Goal: Navigation & Orientation: Find specific page/section

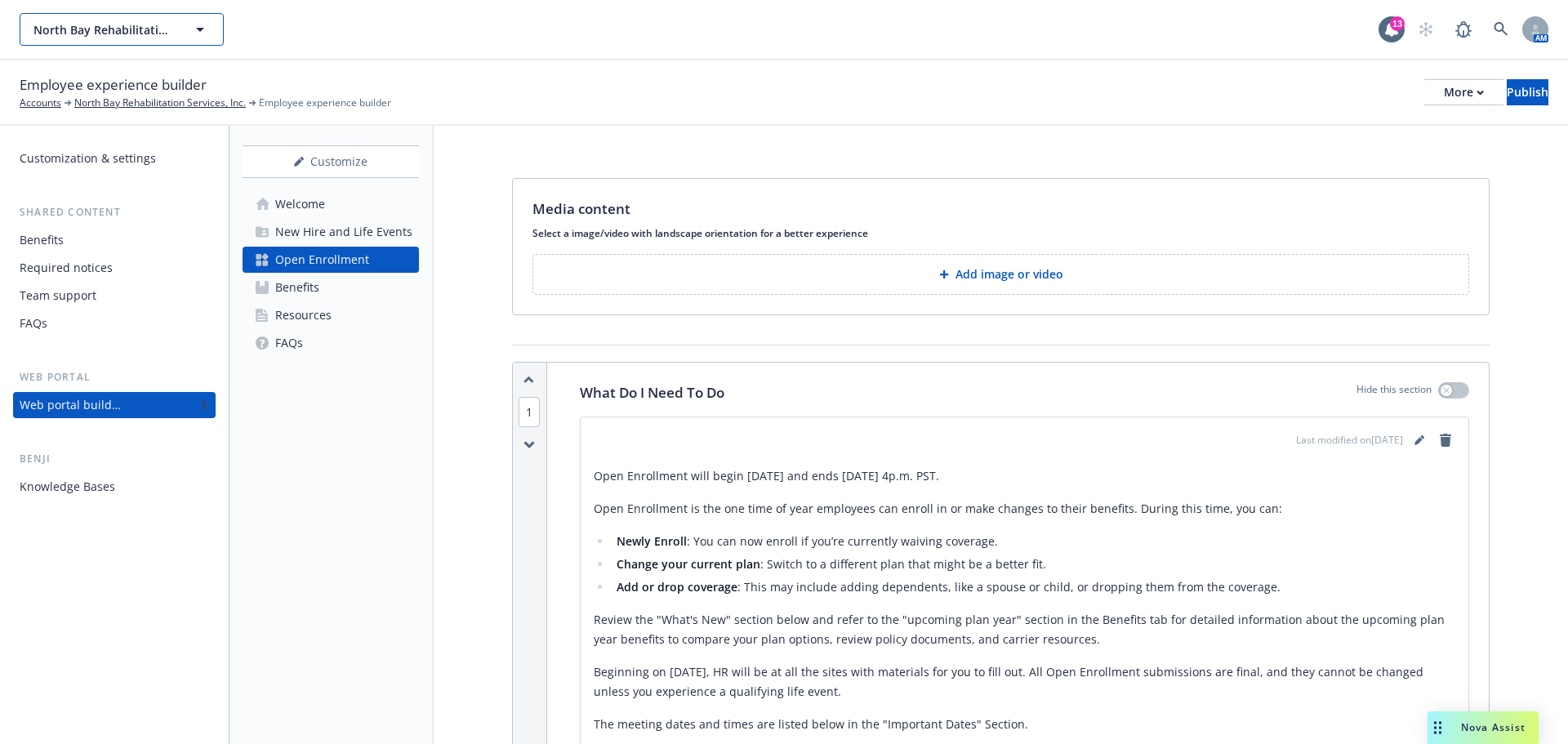
click at [202, 28] on icon "button" at bounding box center [200, 30] width 8 height 4
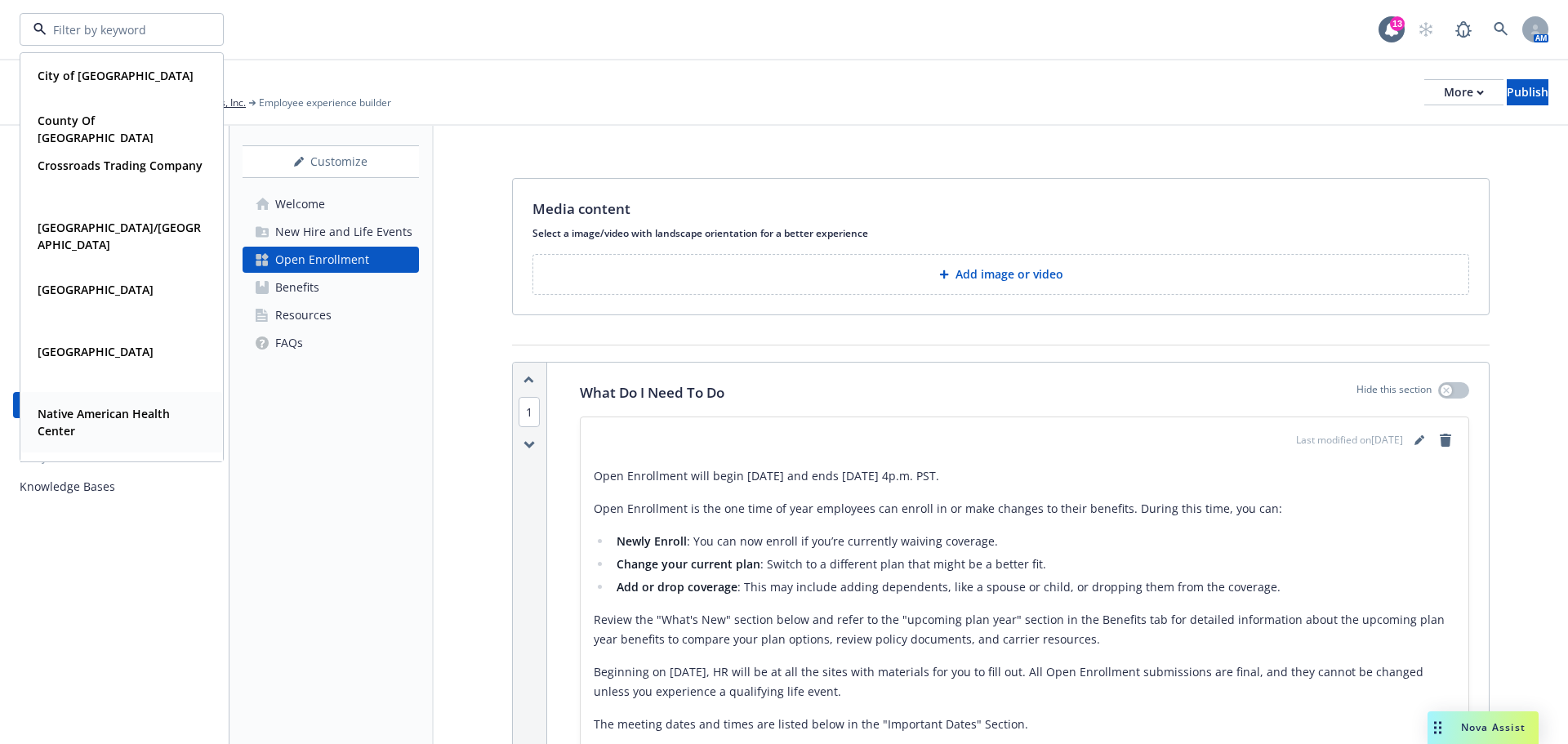
click at [125, 418] on strong "Native American Health Center" at bounding box center [103, 421] width 132 height 33
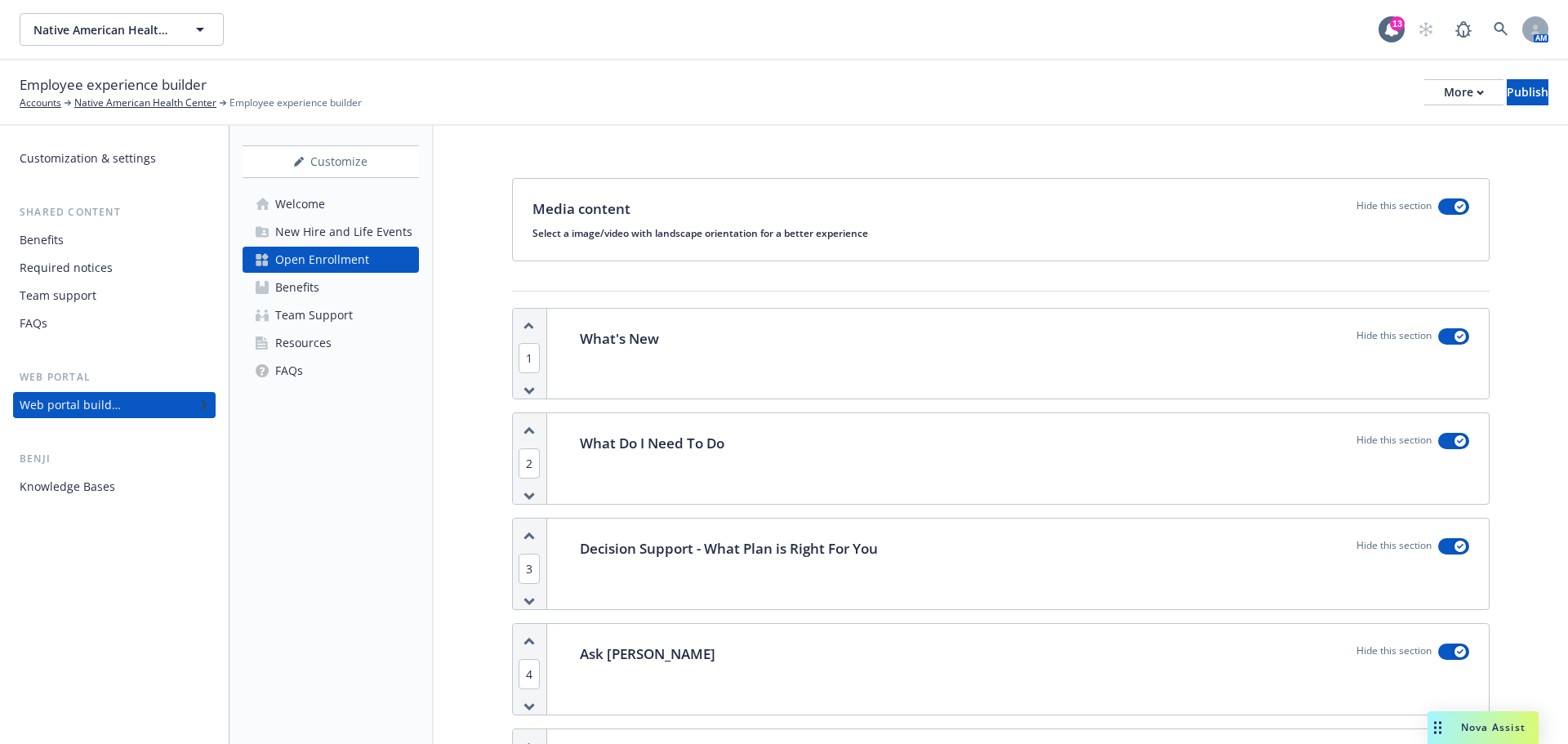
click at [351, 258] on div "Open Enrollment" at bounding box center [322, 259] width 94 height 26
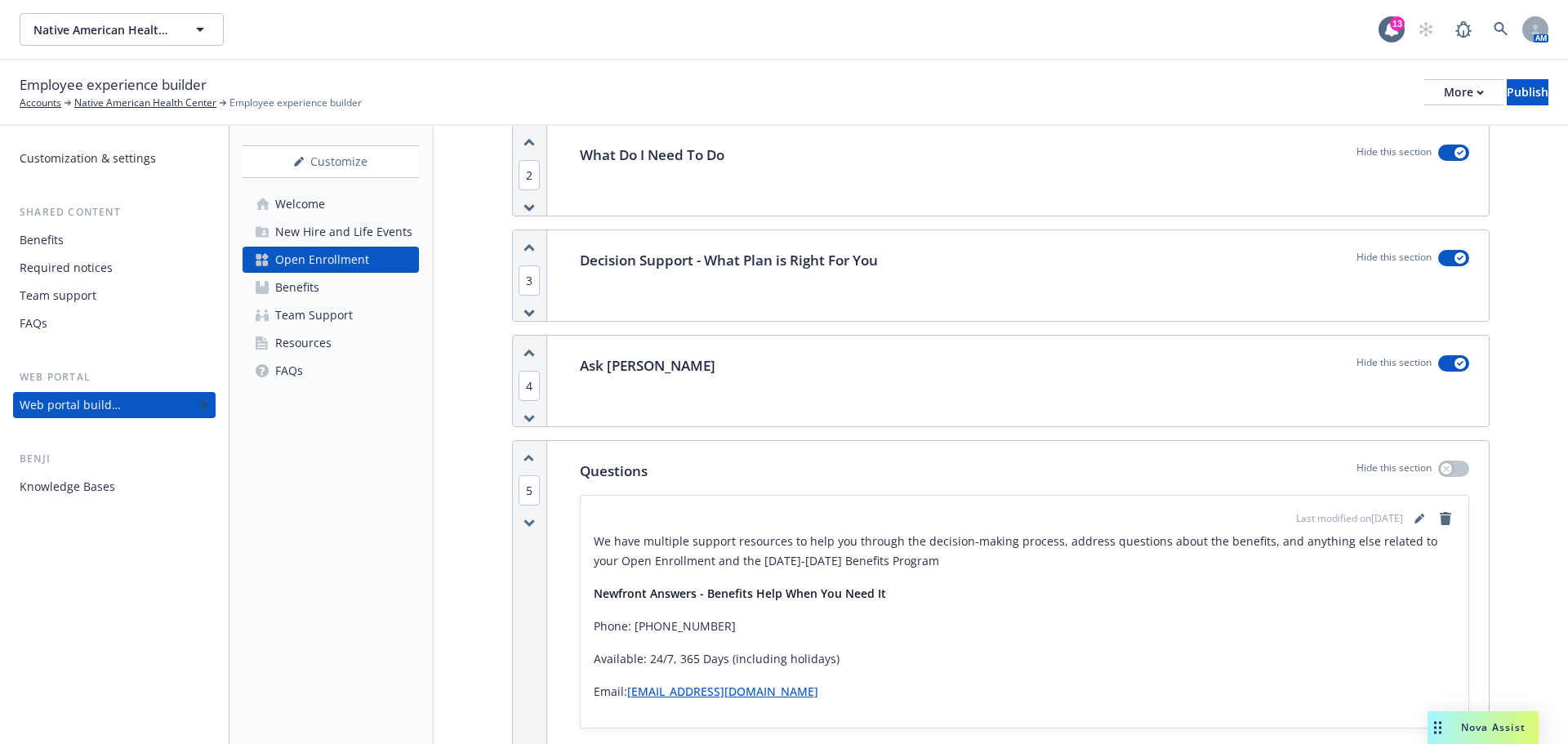
scroll to position [326, 0]
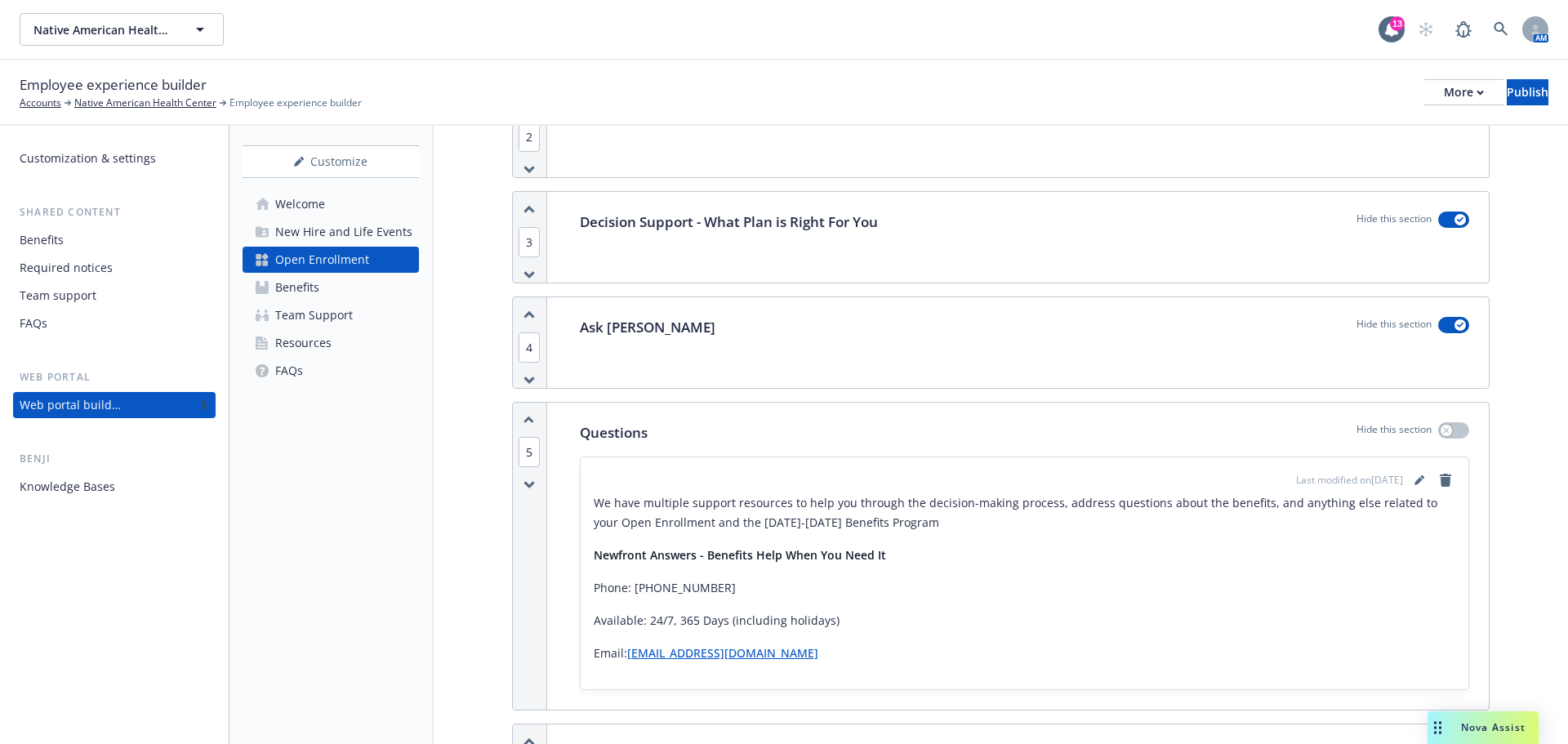
click at [308, 255] on div "Open Enrollment" at bounding box center [322, 259] width 94 height 26
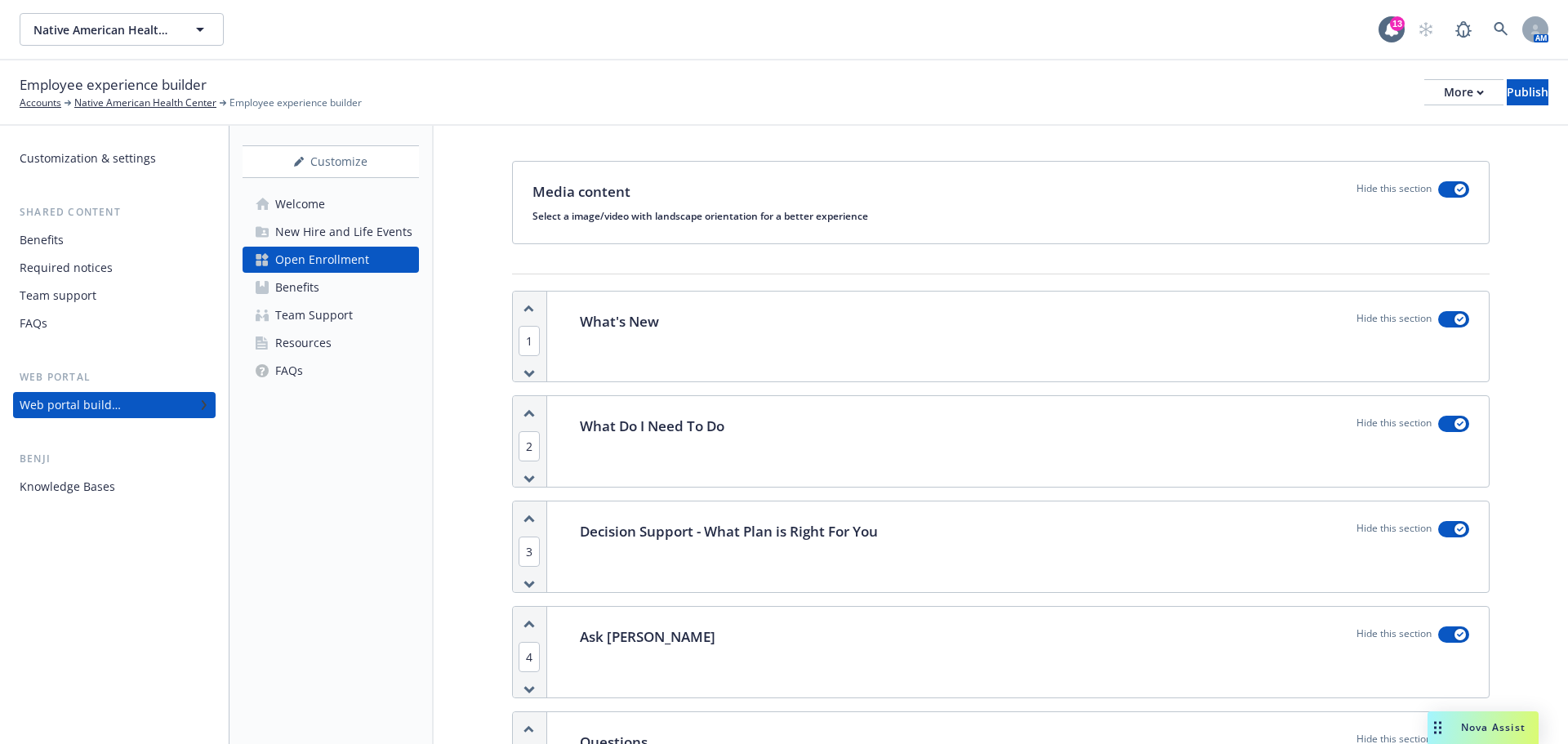
scroll to position [0, 0]
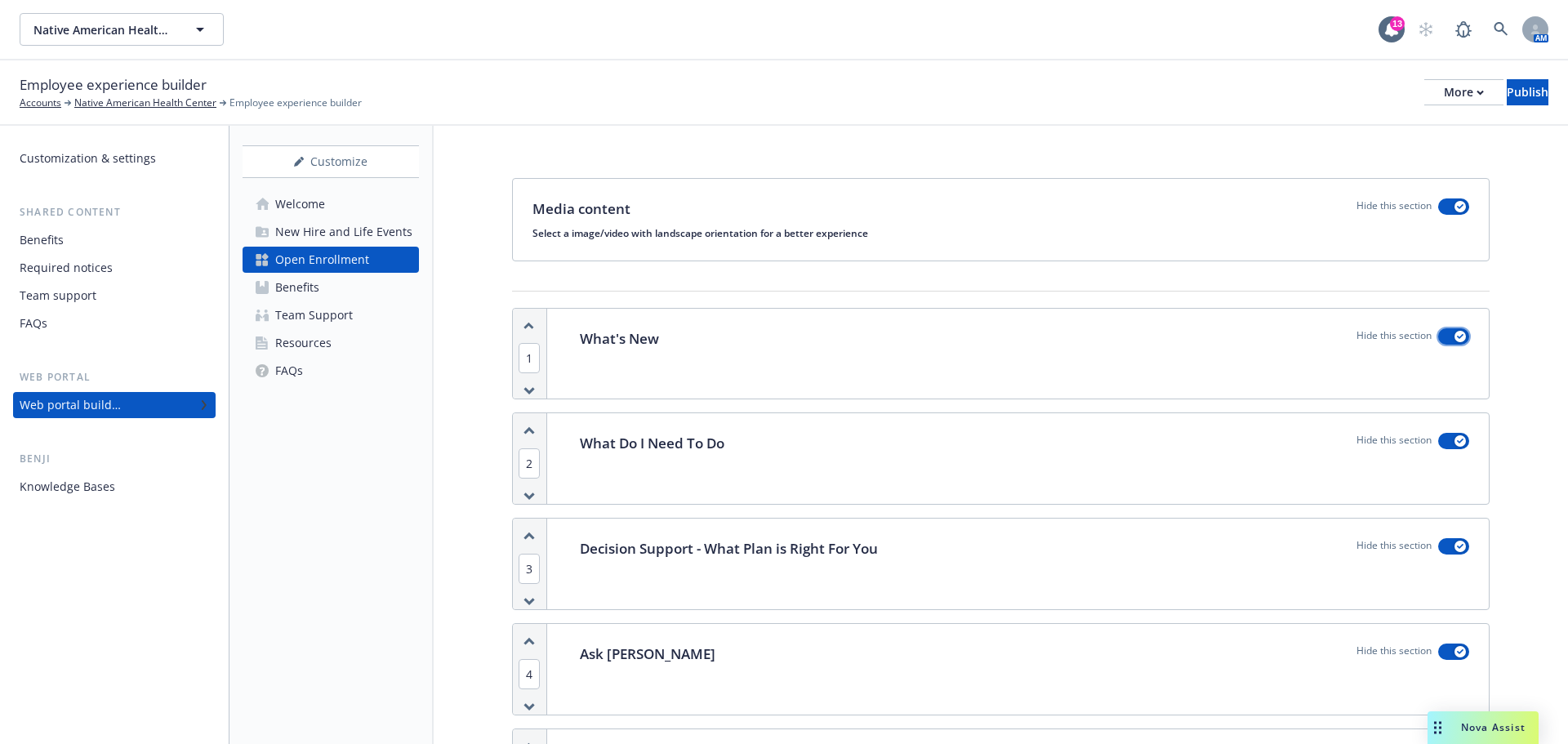
click at [1455, 335] on div "button" at bounding box center [1460, 337] width 11 height 11
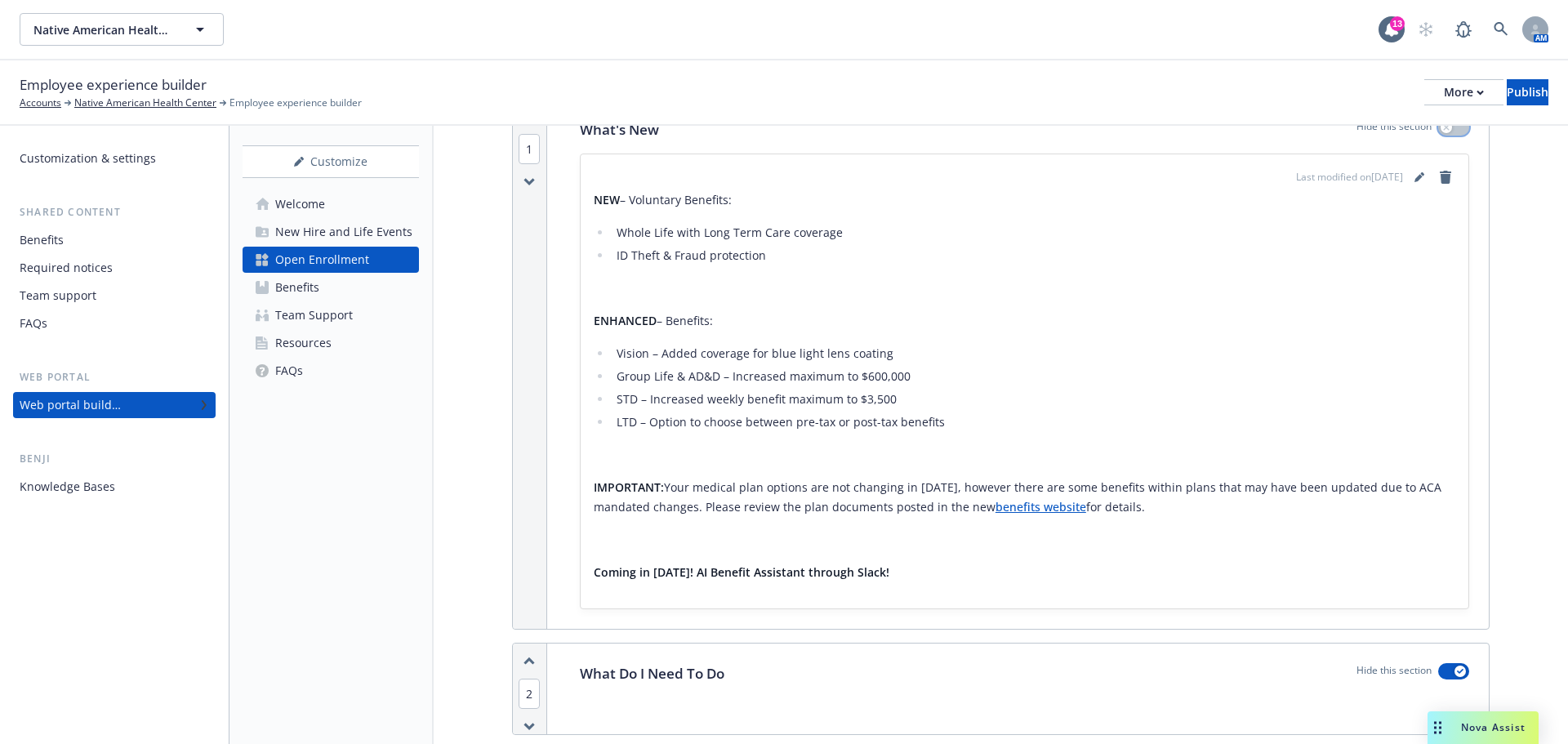
scroll to position [245, 0]
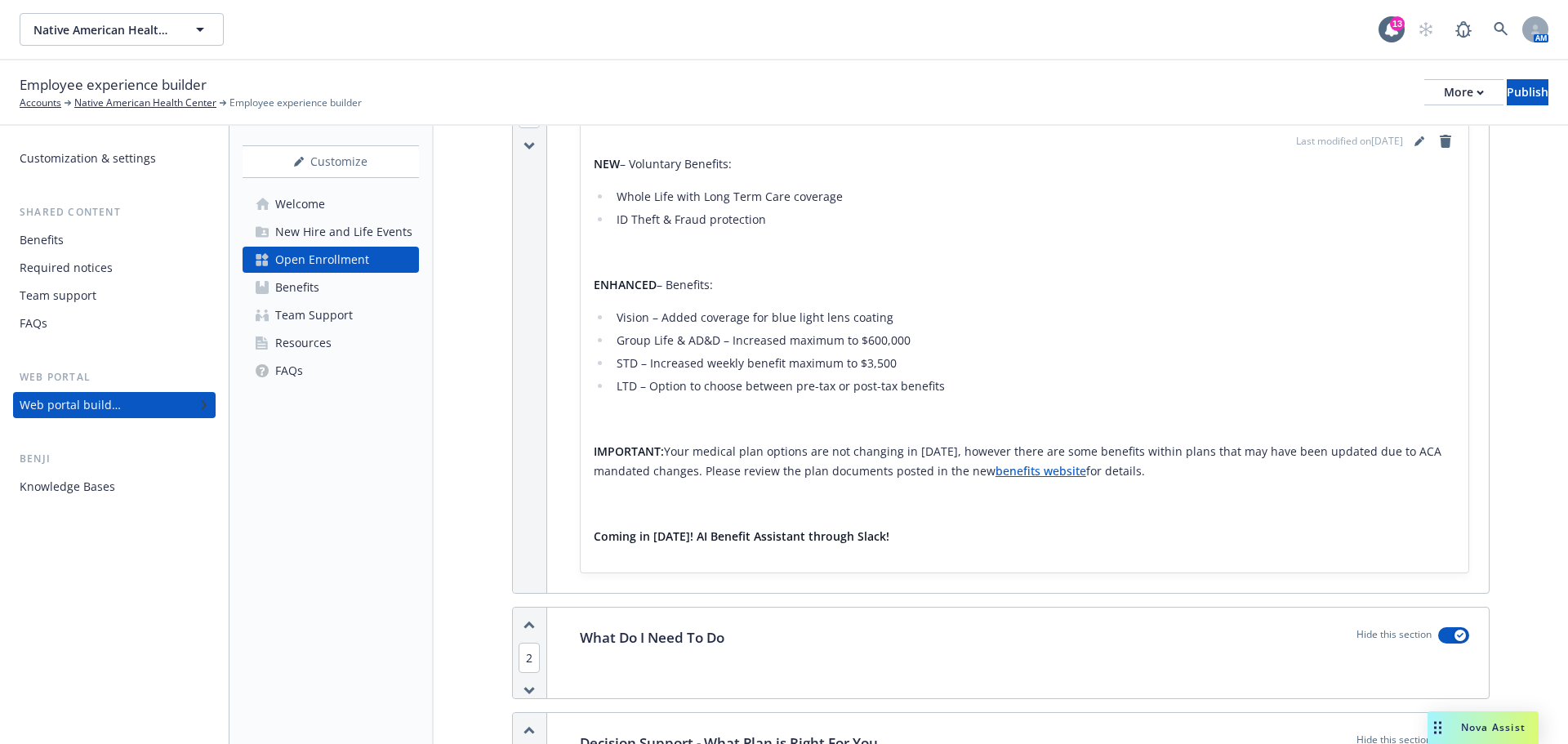
click at [1048, 471] on link "benefits website" at bounding box center [1040, 471] width 90 height 16
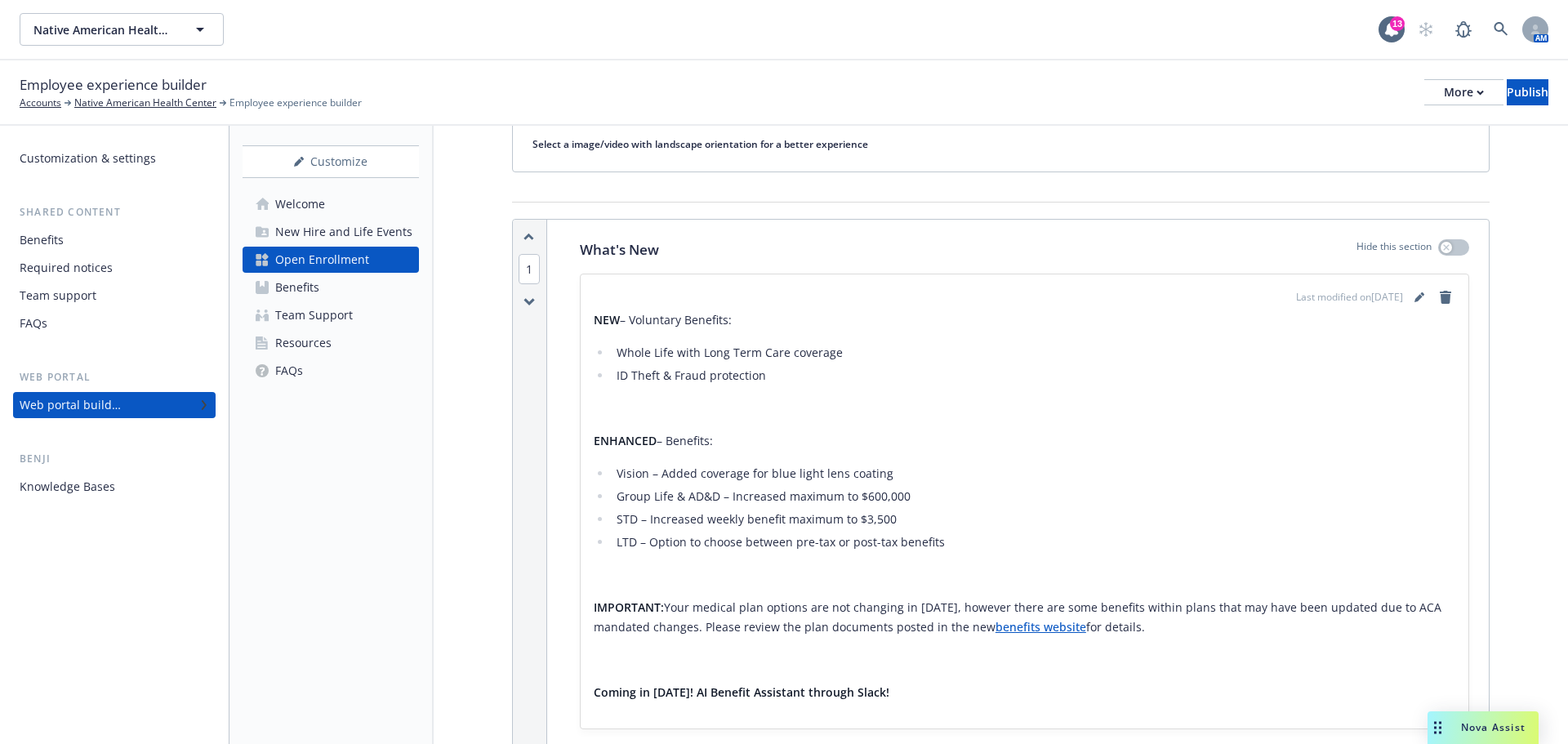
scroll to position [0, 0]
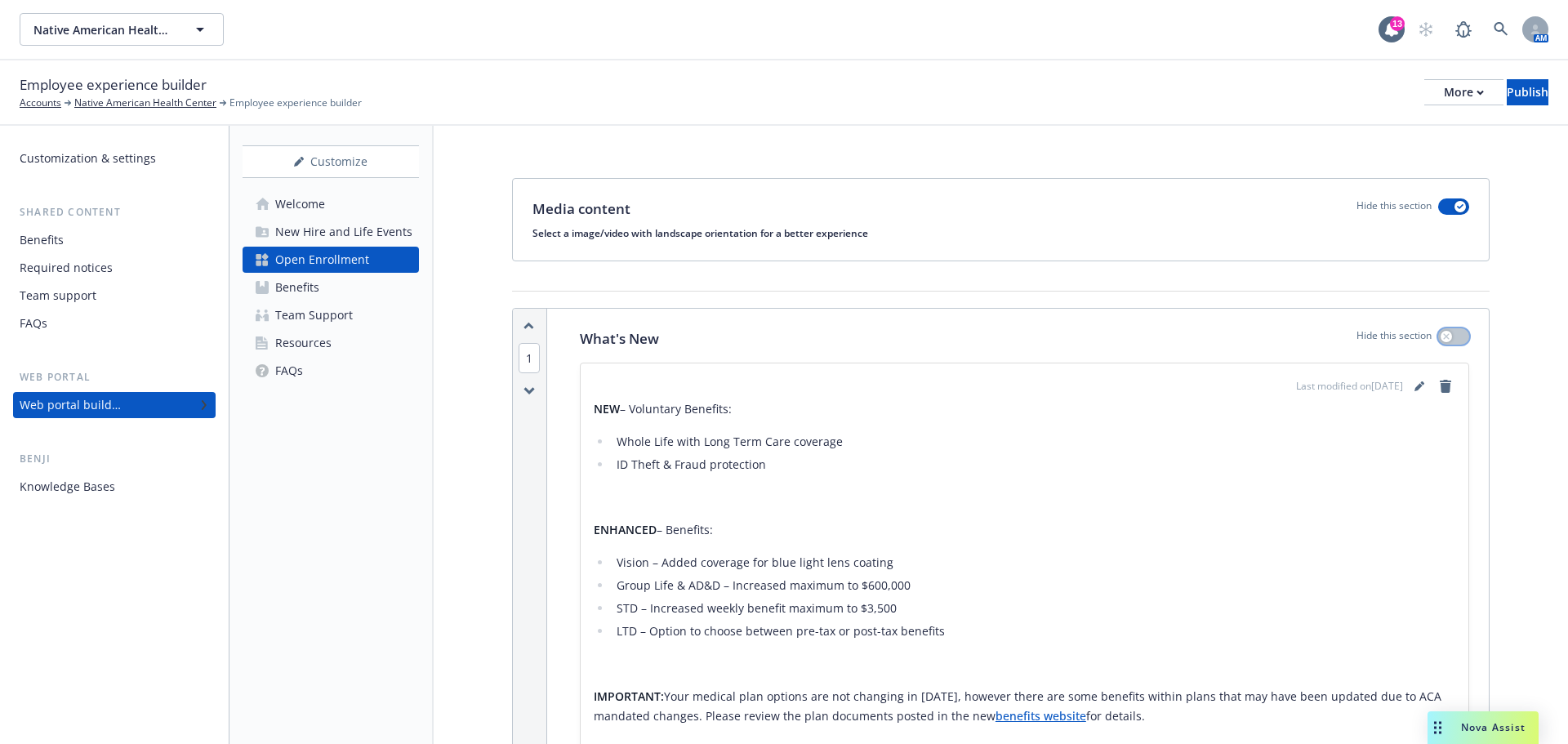
click at [1442, 338] on button "button" at bounding box center [1453, 337] width 31 height 17
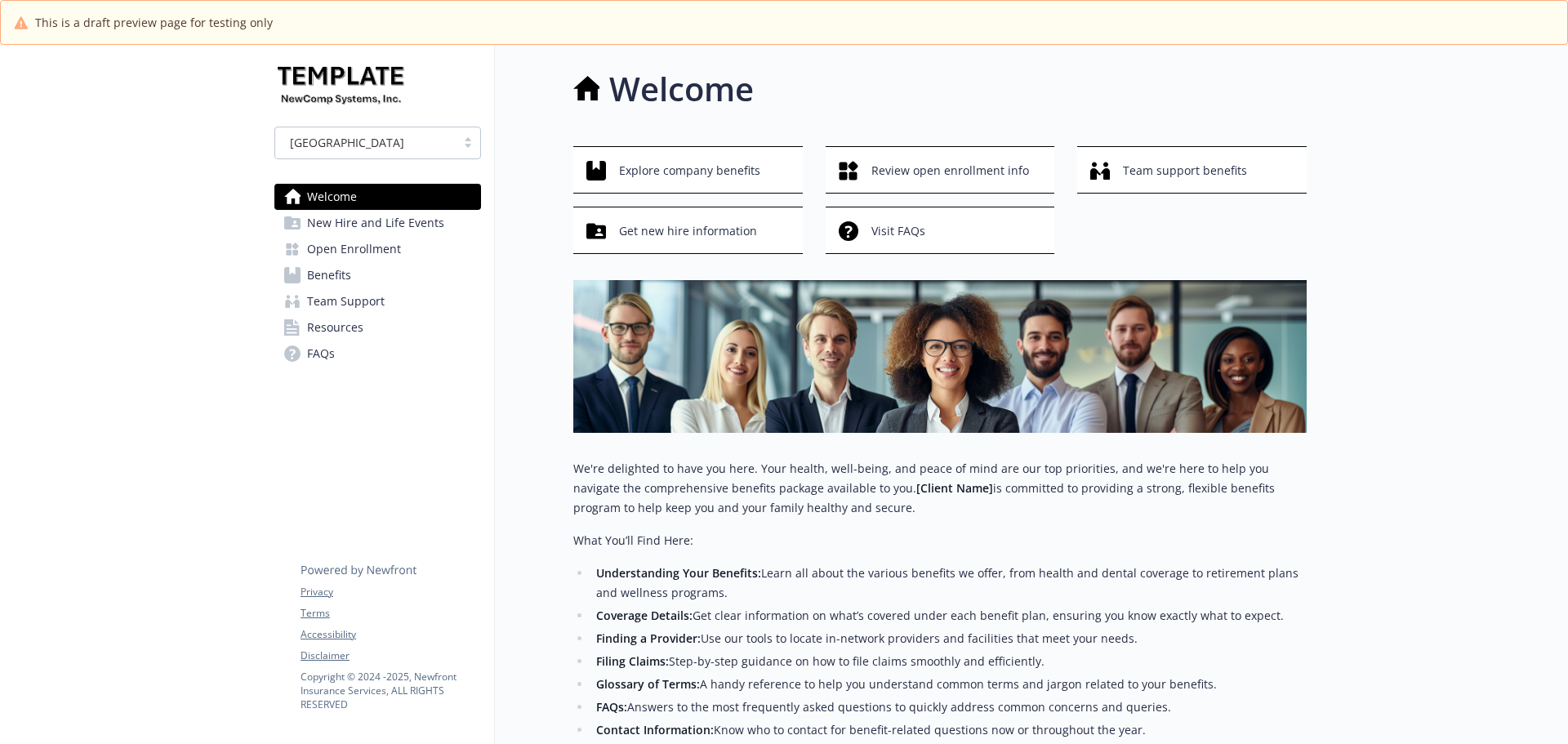
click at [350, 252] on span "Open Enrollment" at bounding box center [353, 249] width 94 height 26
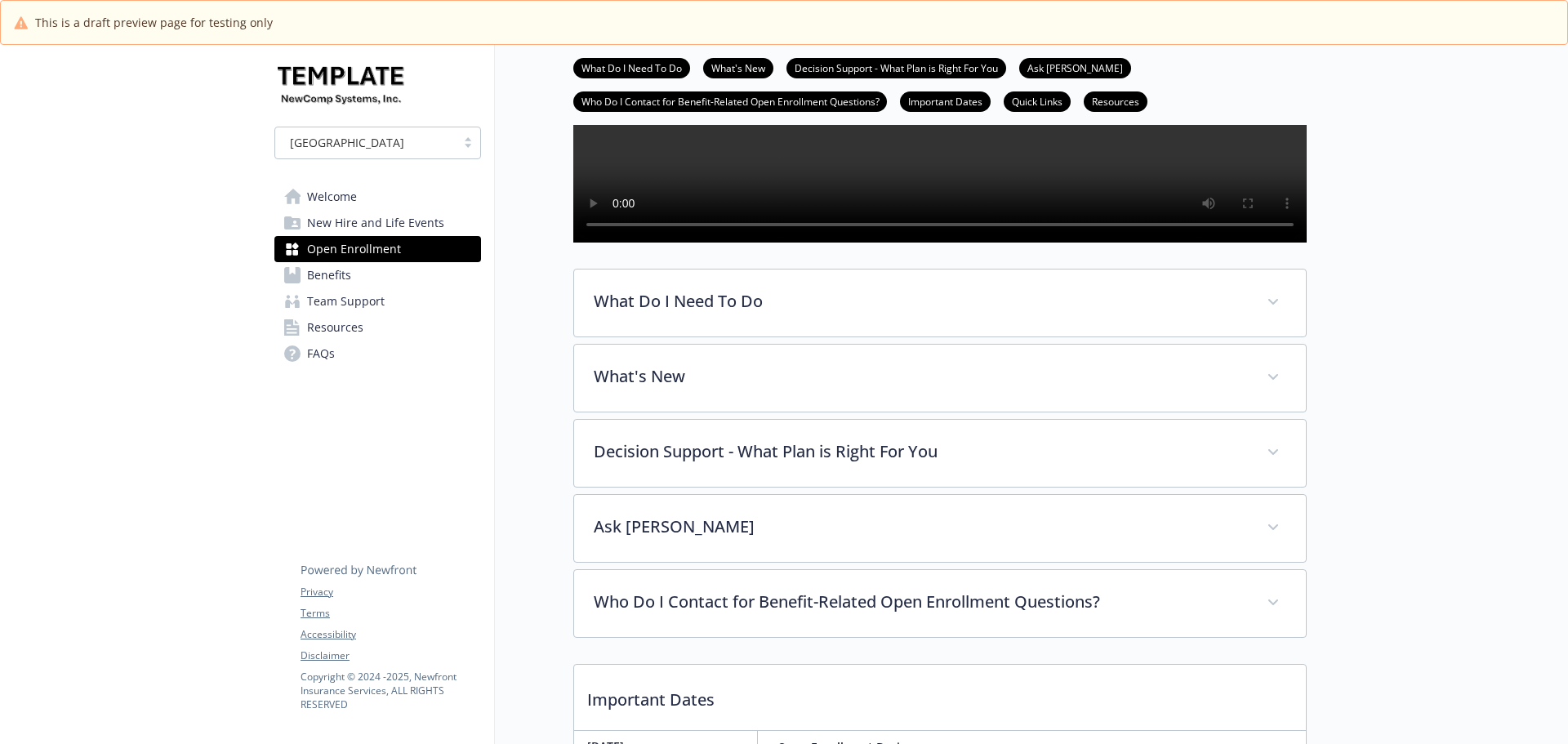
scroll to position [326, 0]
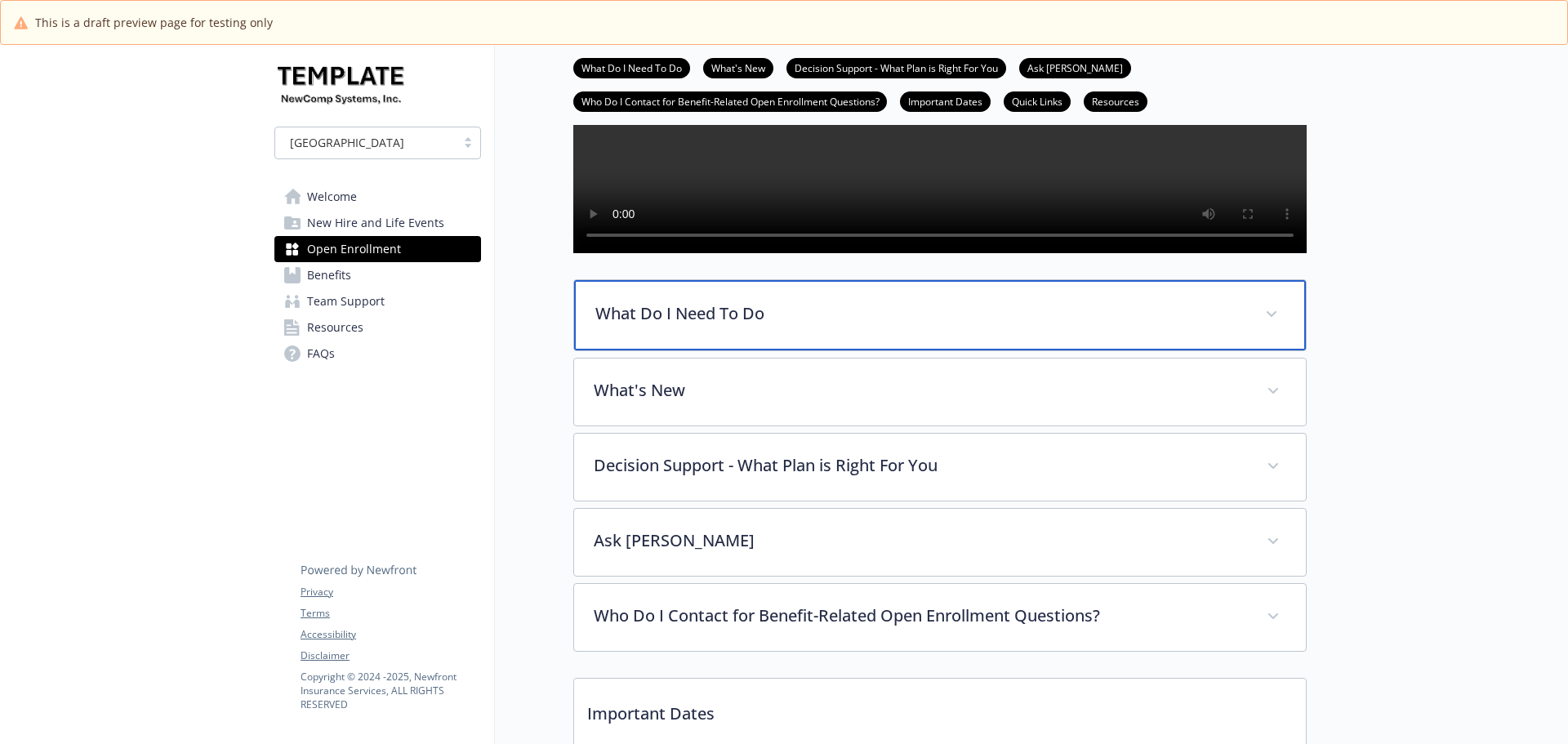
click at [1260, 327] on span at bounding box center [1271, 314] width 26 height 26
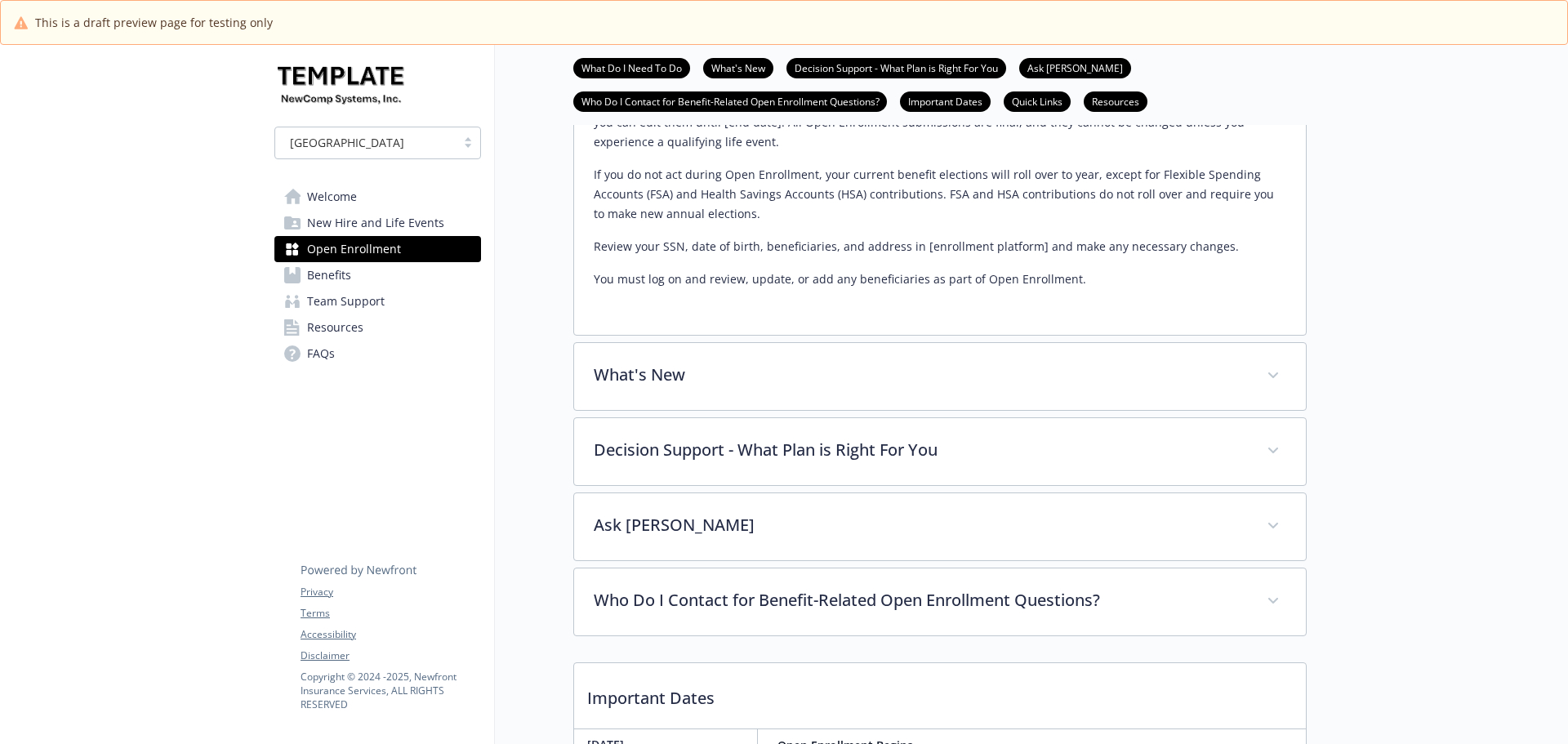
scroll to position [817, 0]
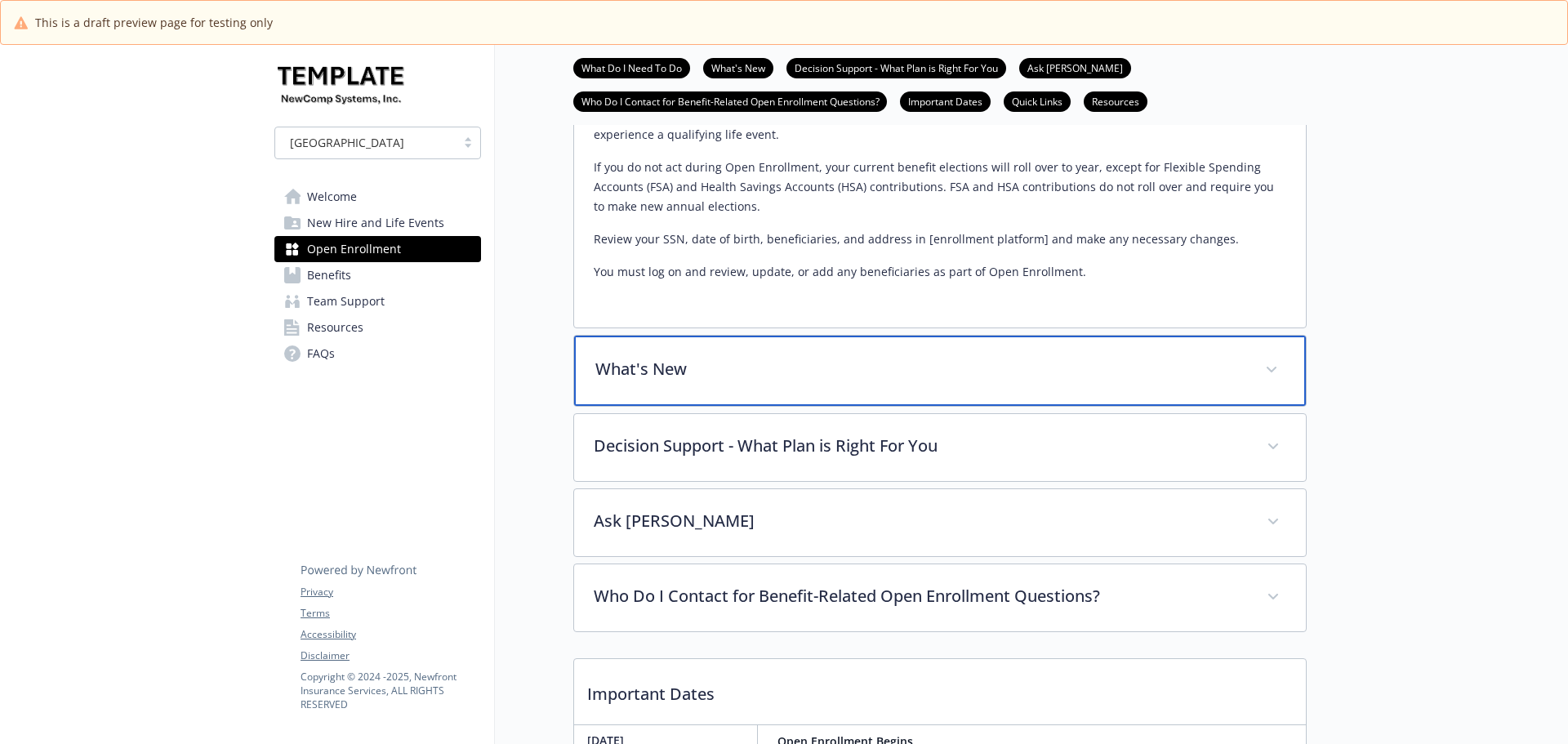
click at [1278, 383] on span at bounding box center [1271, 370] width 26 height 26
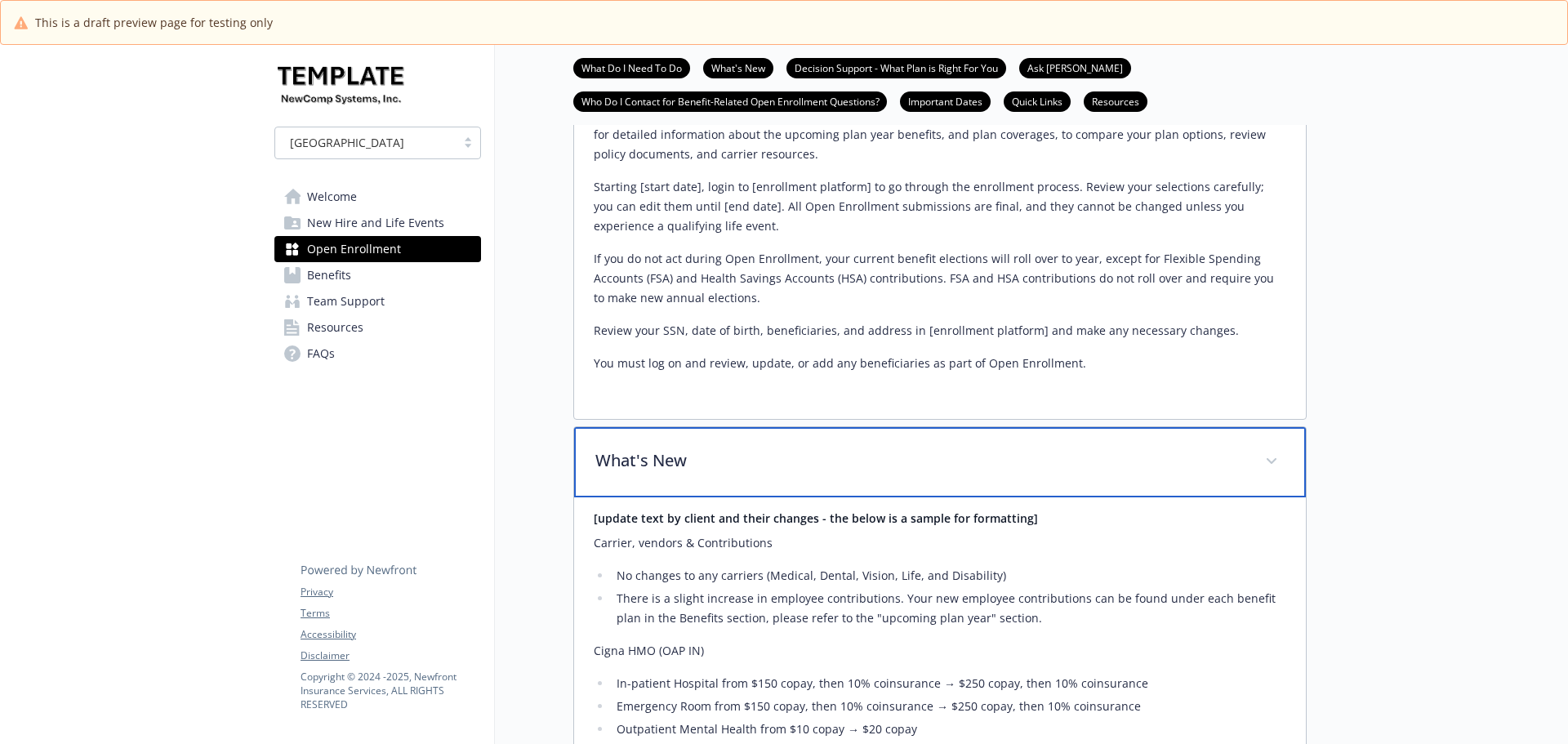
scroll to position [490, 0]
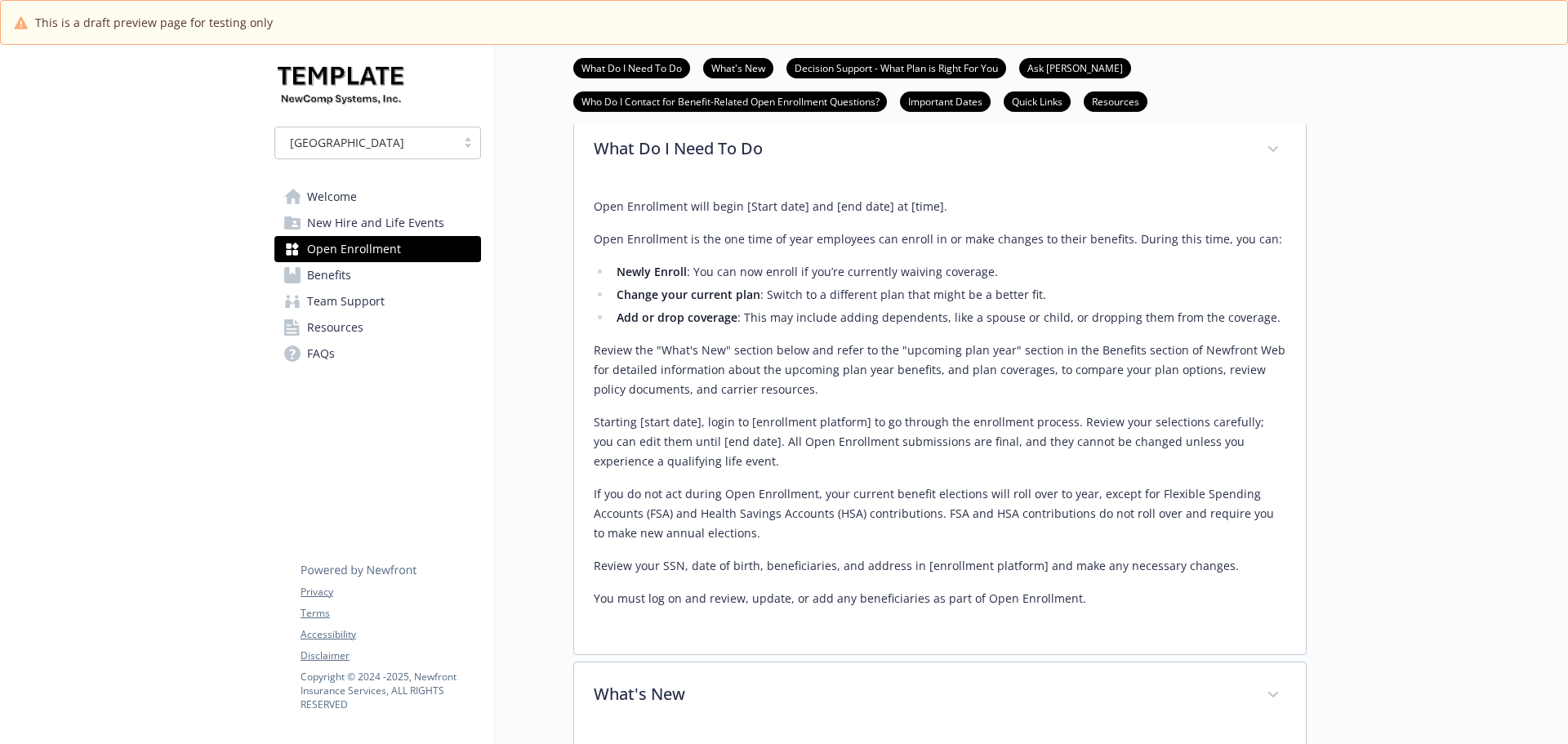
scroll to position [312, 0]
